Goal: Task Accomplishment & Management: Manage account settings

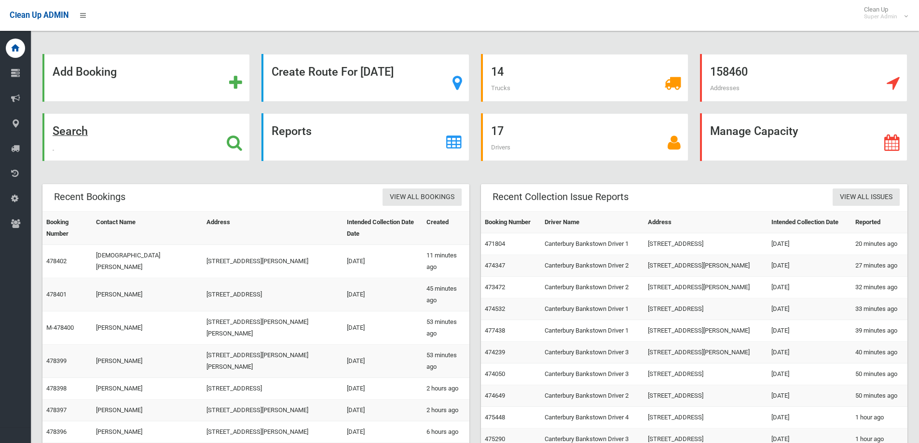
click at [234, 146] on icon at bounding box center [234, 143] width 15 height 16
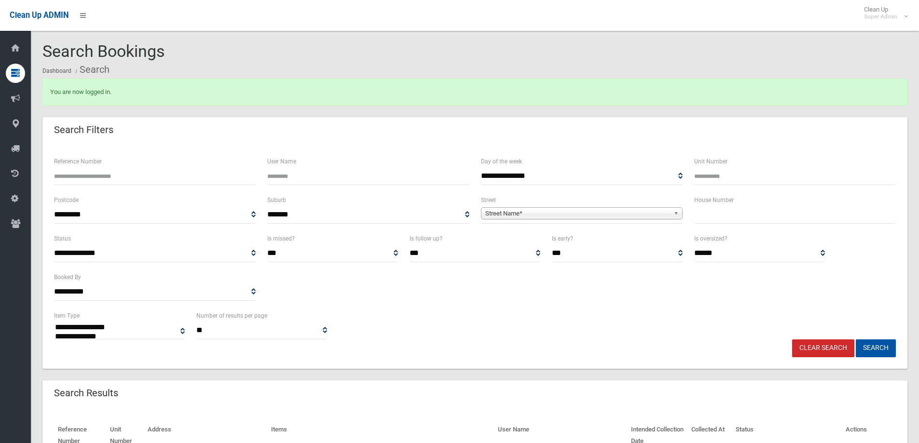
select select
click at [729, 215] on input "text" at bounding box center [795, 215] width 202 height 18
type input "**"
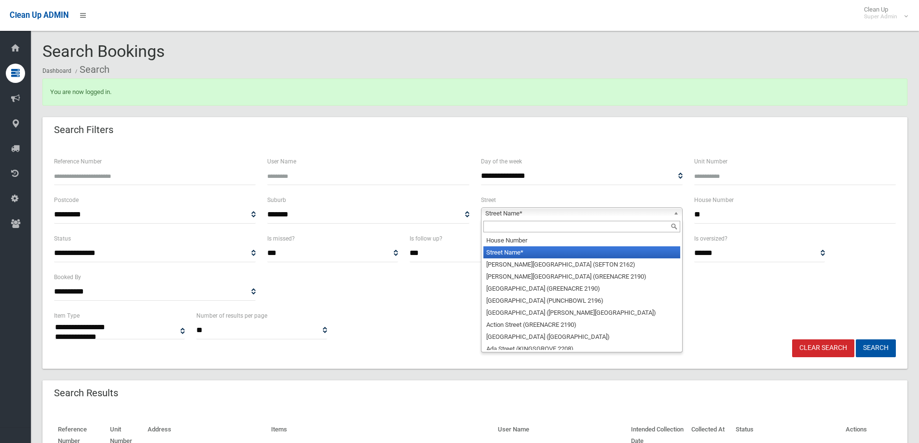
click at [507, 213] on span "Street Name*" at bounding box center [577, 214] width 184 height 12
click at [496, 228] on input "text" at bounding box center [581, 227] width 197 height 12
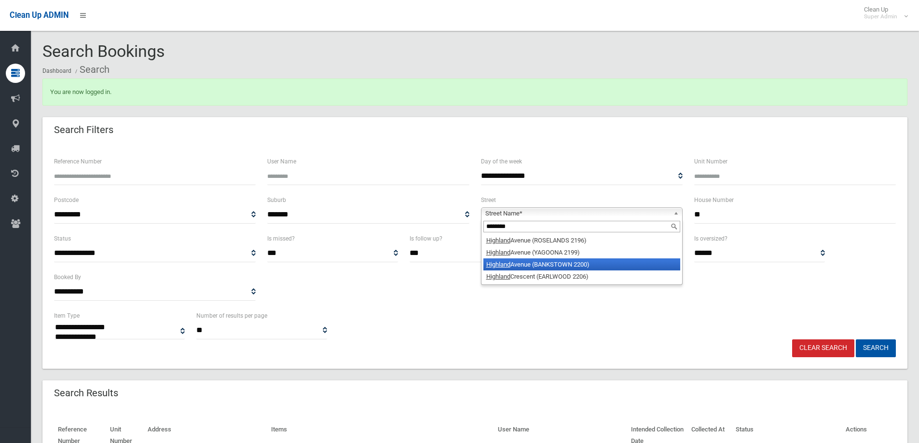
type input "********"
click at [495, 266] on em "Highland" at bounding box center [498, 264] width 24 height 7
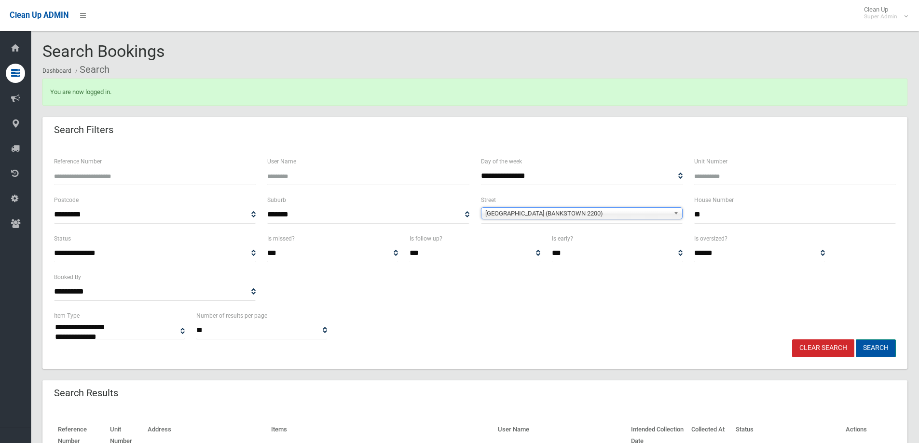
click at [872, 348] on button "Search" at bounding box center [876, 349] width 40 height 18
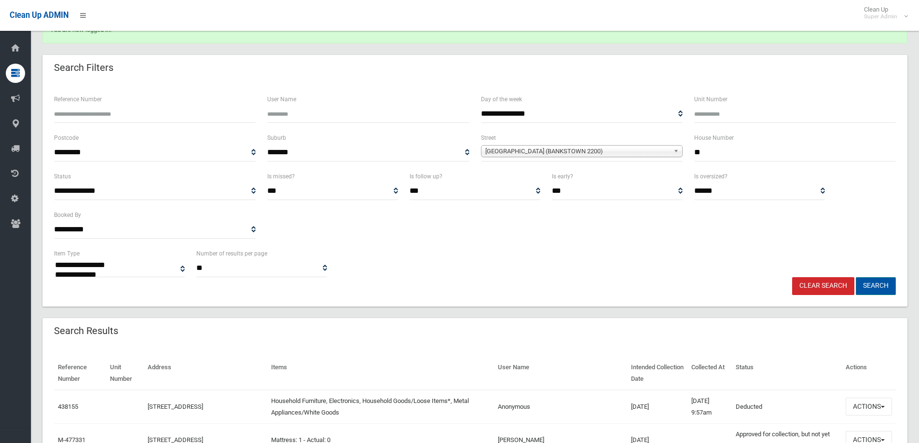
scroll to position [193, 0]
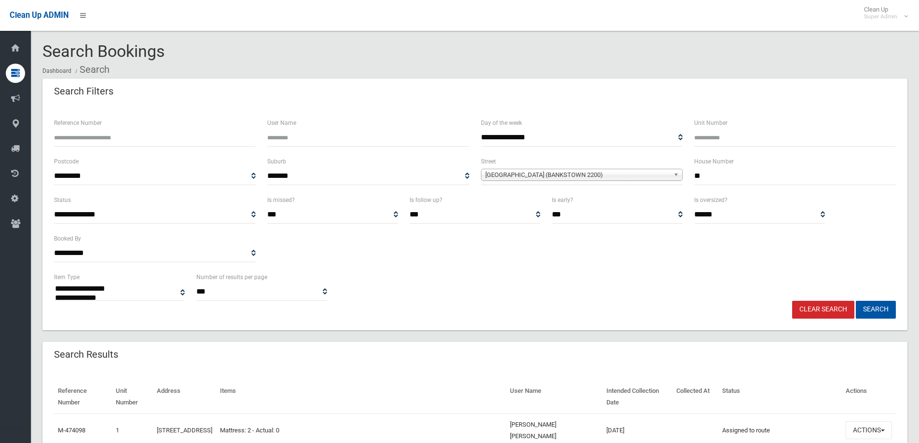
select select
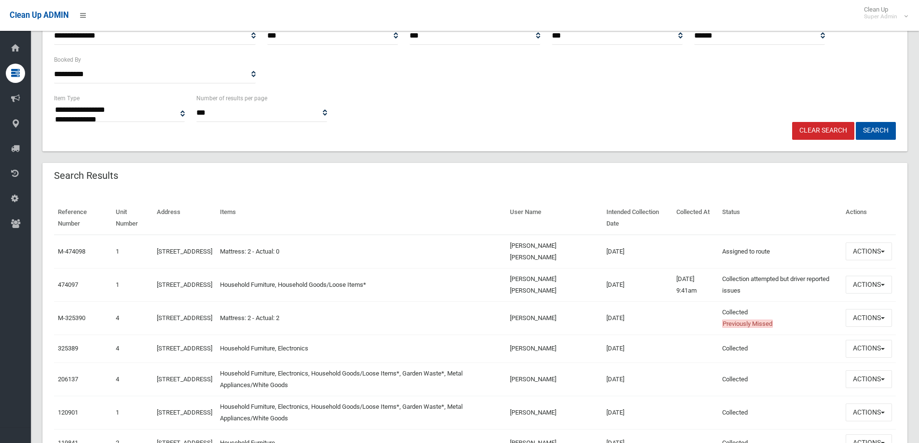
scroll to position [193, 0]
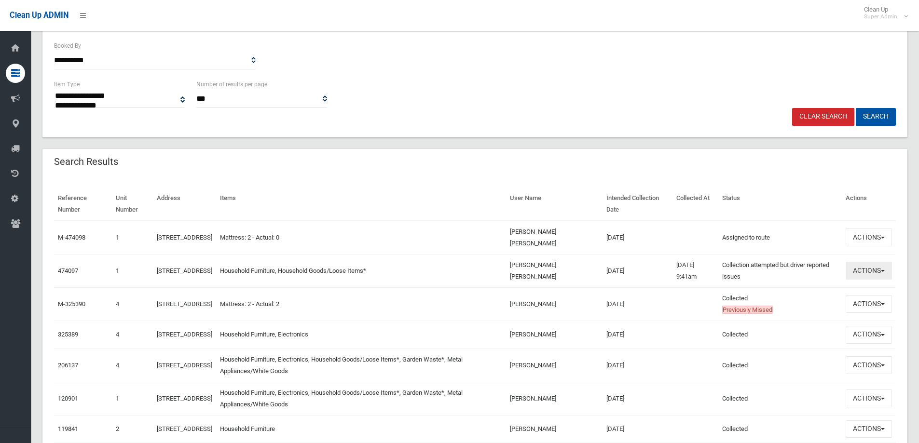
click at [866, 272] on button "Actions" at bounding box center [868, 271] width 46 height 18
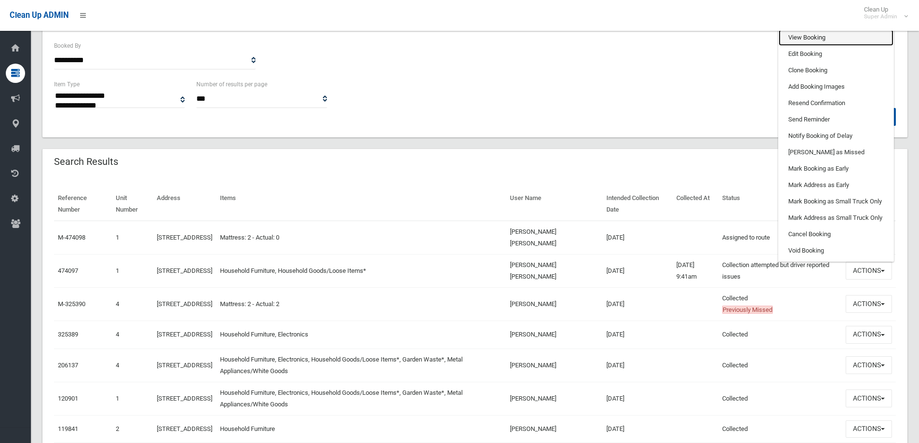
click at [799, 35] on link "View Booking" at bounding box center [835, 37] width 115 height 16
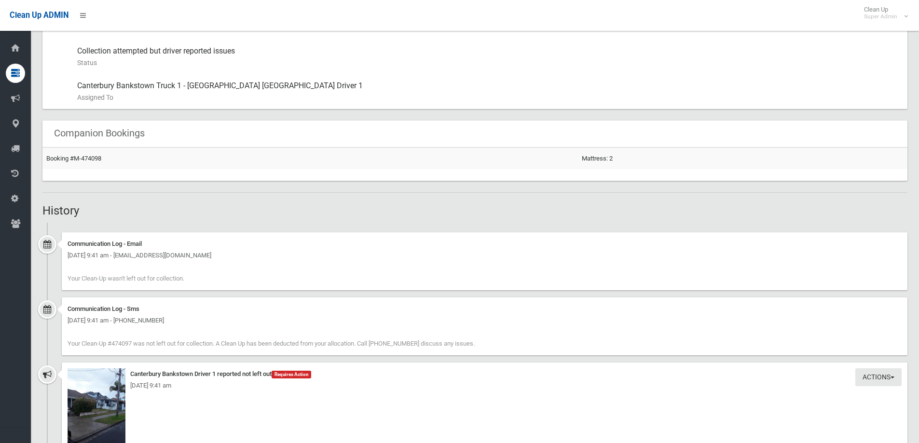
scroll to position [675, 0]
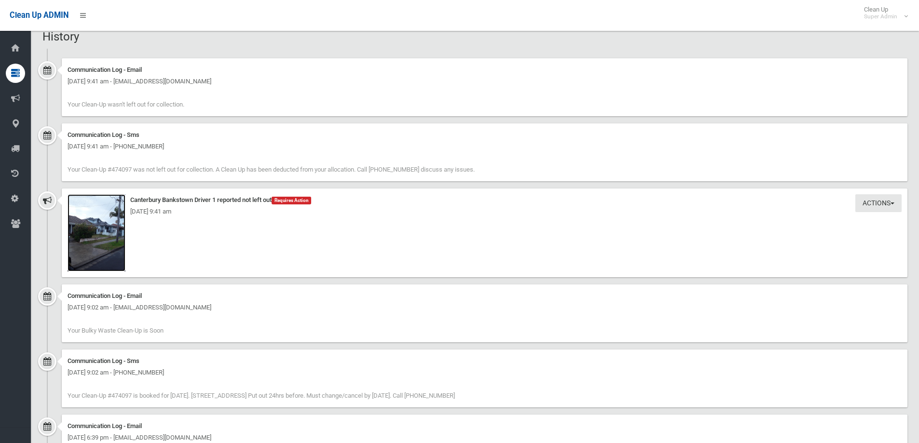
click at [107, 228] on img at bounding box center [97, 232] width 58 height 77
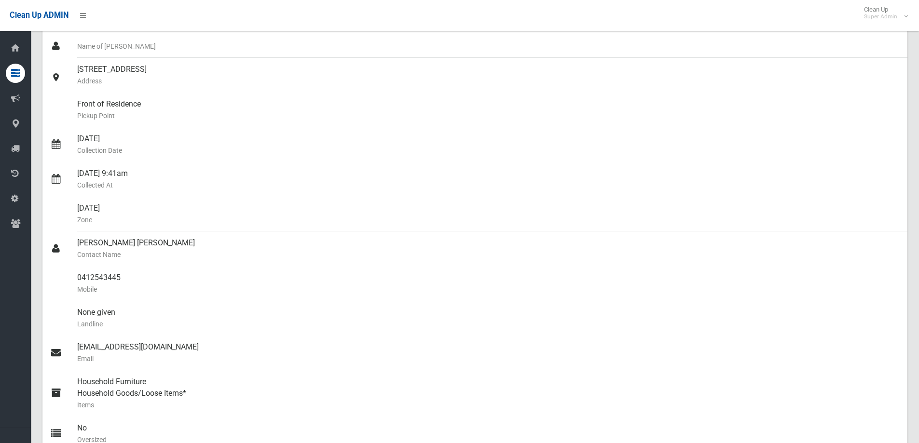
scroll to position [0, 0]
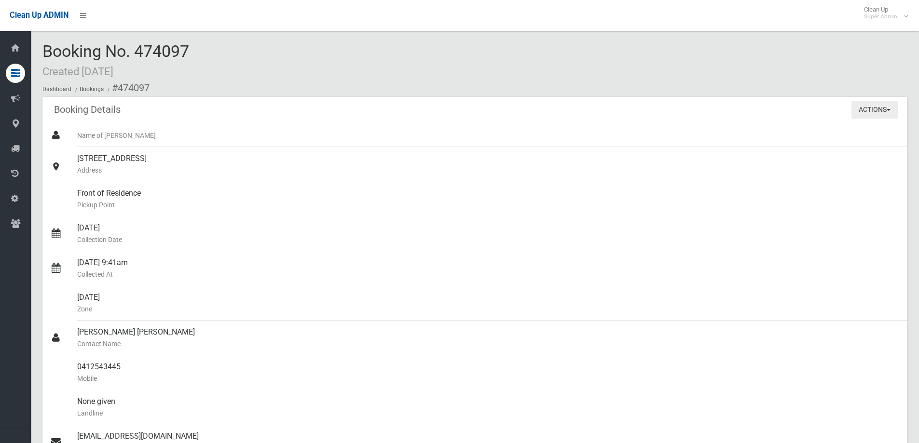
click at [873, 108] on button "Actions" at bounding box center [874, 110] width 46 height 18
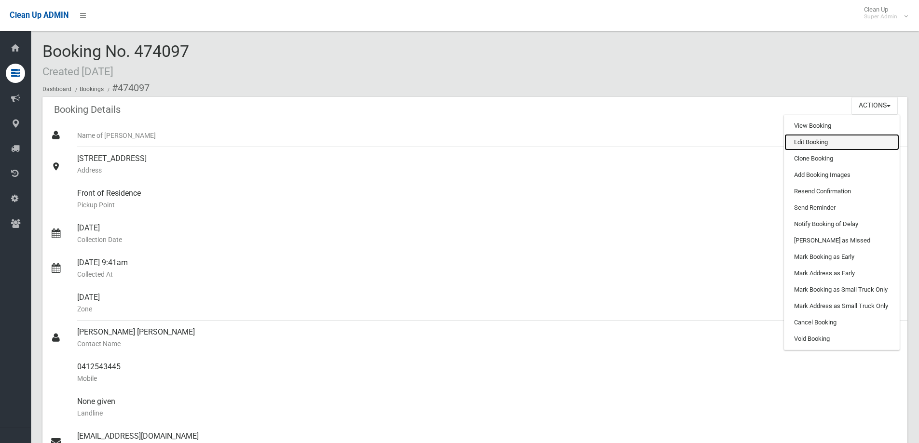
click at [799, 139] on link "Edit Booking" at bounding box center [841, 142] width 115 height 16
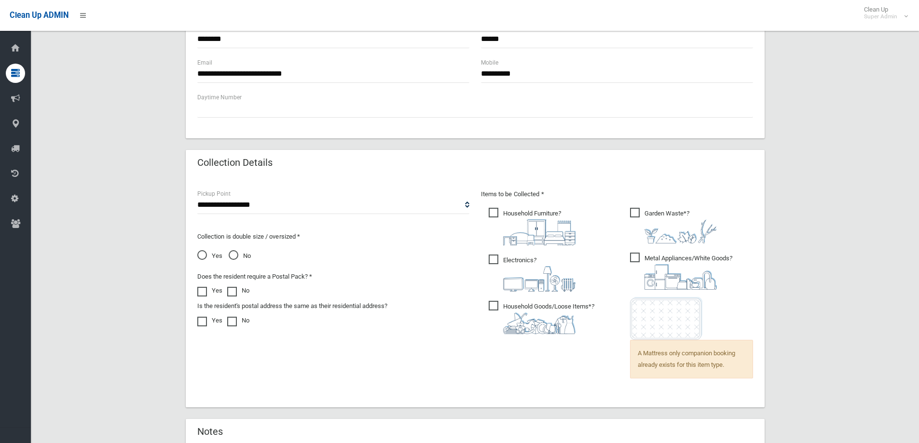
scroll to position [667, 0]
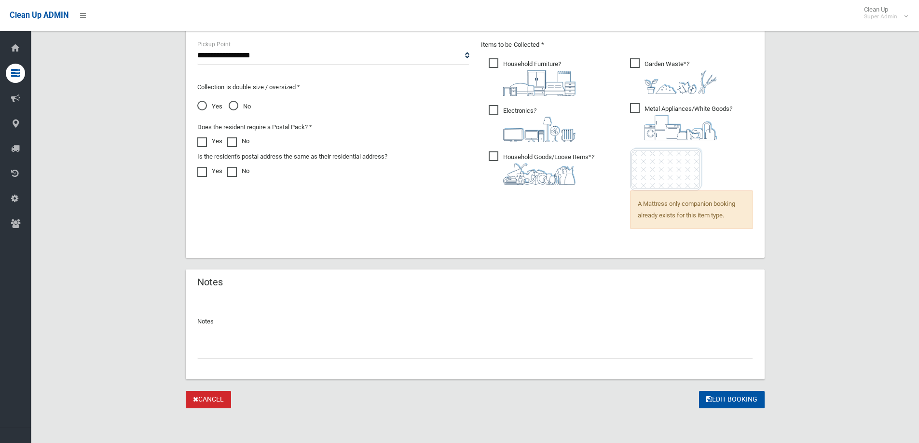
click at [231, 354] on input "text" at bounding box center [475, 350] width 556 height 18
type input "*"
type input "**********"
click at [722, 393] on button "Edit Booking" at bounding box center [732, 400] width 66 height 18
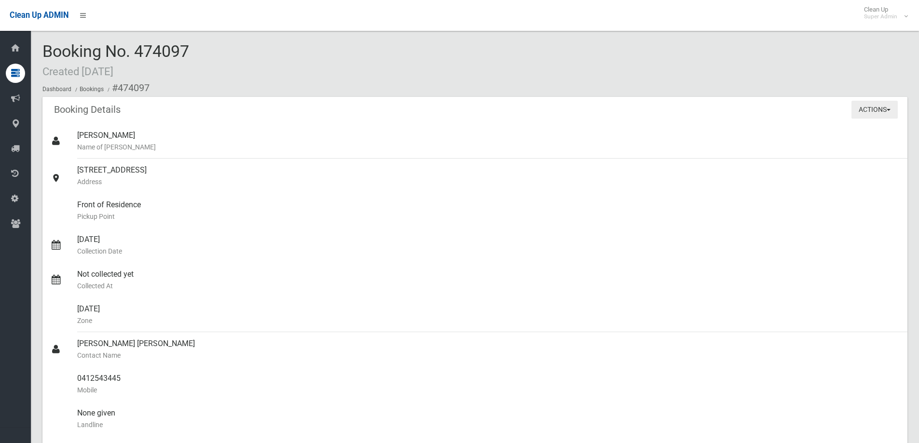
click at [866, 106] on button "Actions" at bounding box center [874, 110] width 46 height 18
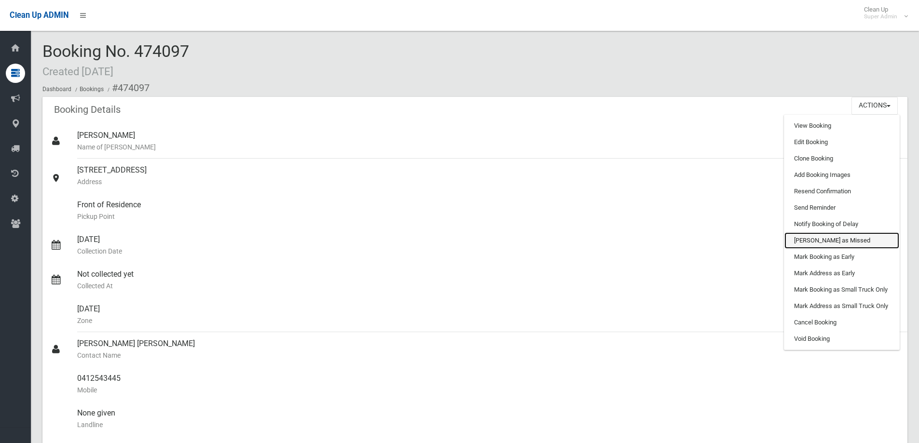
click at [822, 239] on link "[PERSON_NAME] as Missed" at bounding box center [841, 240] width 115 height 16
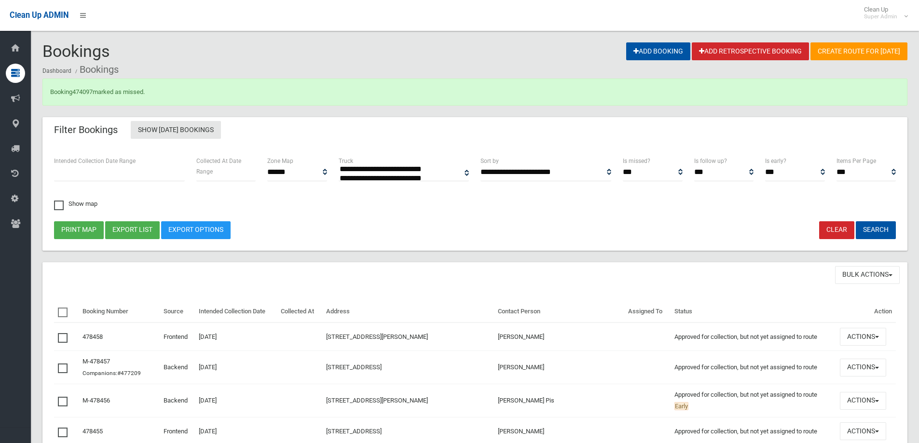
select select
